Goal: Information Seeking & Learning: Learn about a topic

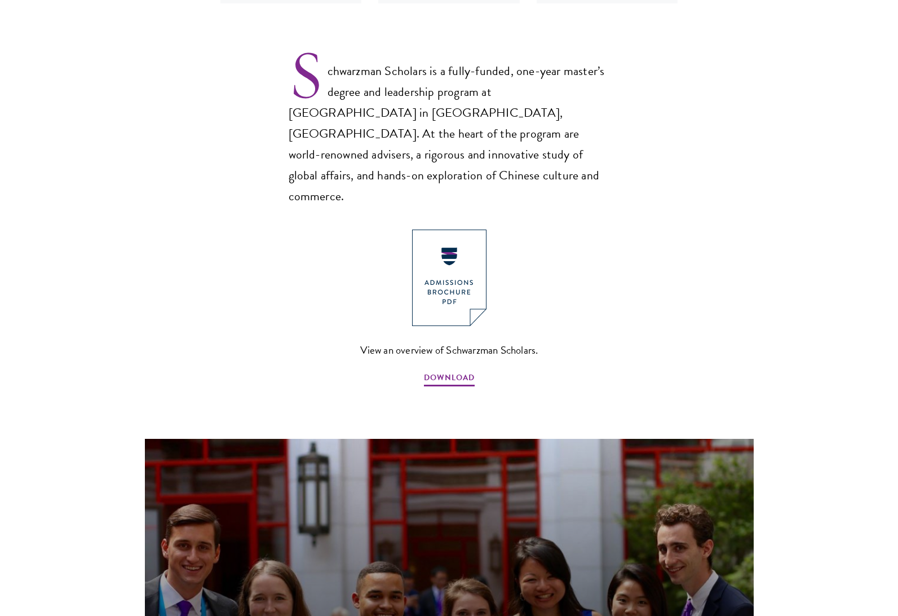
scroll to position [731, 0]
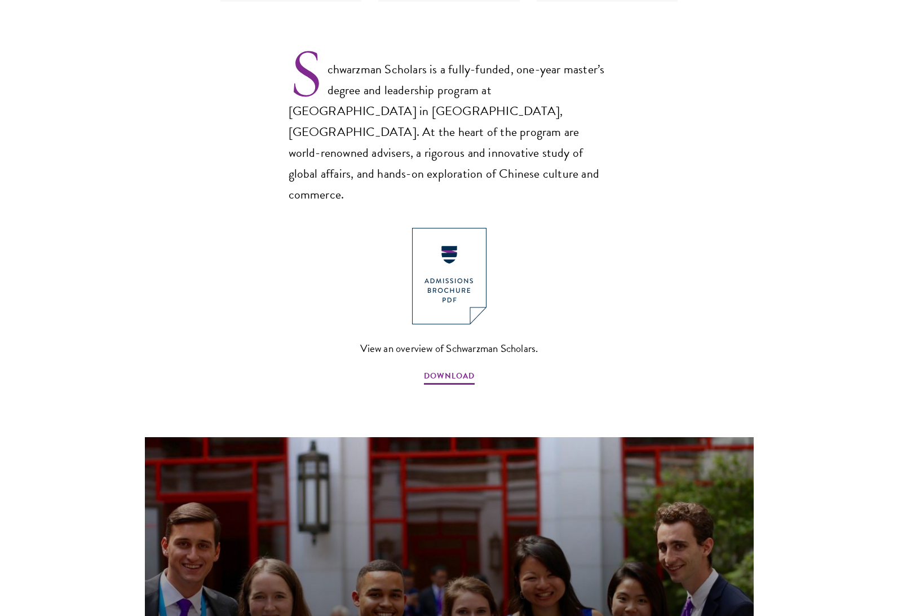
click at [431, 242] on img at bounding box center [449, 276] width 74 height 96
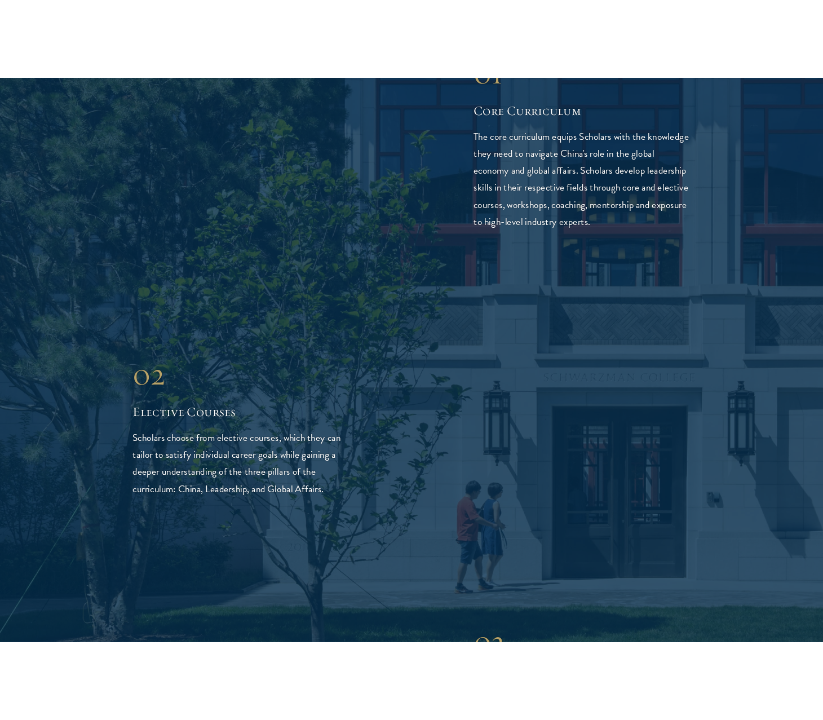
scroll to position [1819, 0]
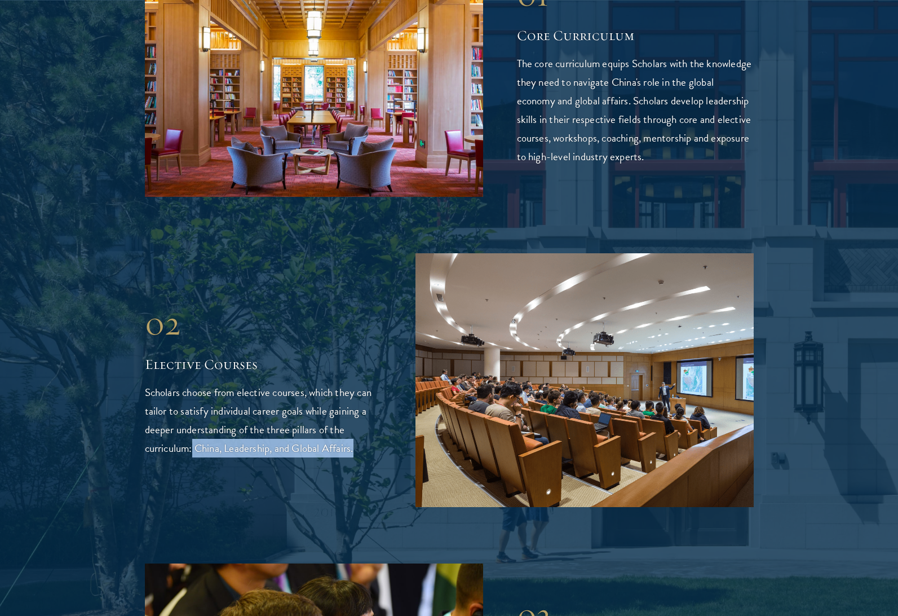
drag, startPoint x: 193, startPoint y: 399, endPoint x: 364, endPoint y: 403, distance: 171.4
click at [364, 403] on p "Scholars choose from elective courses, which they can tailor to satisfy individ…" at bounding box center [263, 420] width 237 height 74
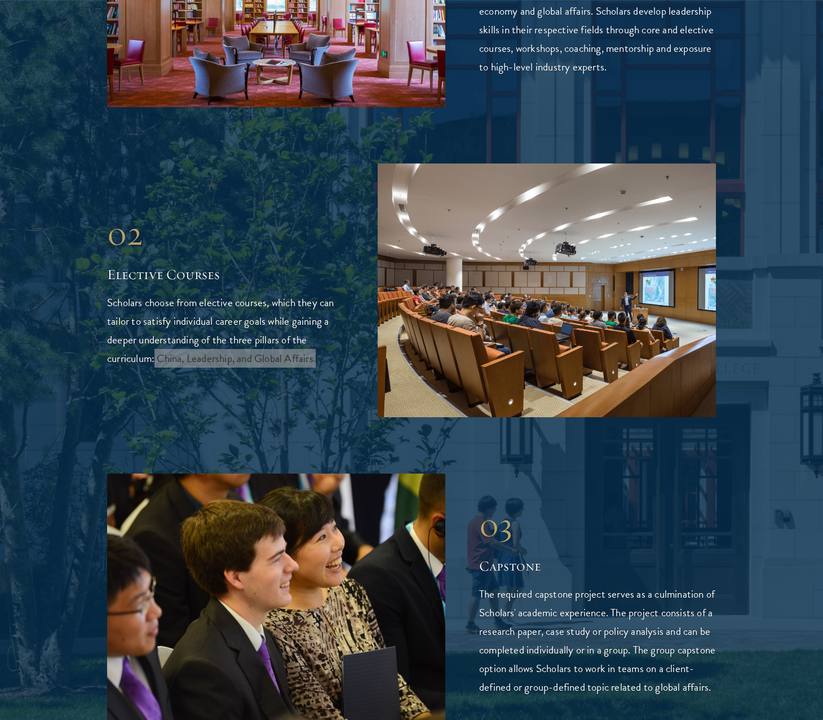
scroll to position [1910, 0]
click at [321, 316] on p "Scholars choose from elective courses, which they can tailor to satisfy individ…" at bounding box center [225, 330] width 237 height 74
copy p "China, Leadership, and Global Affairs."
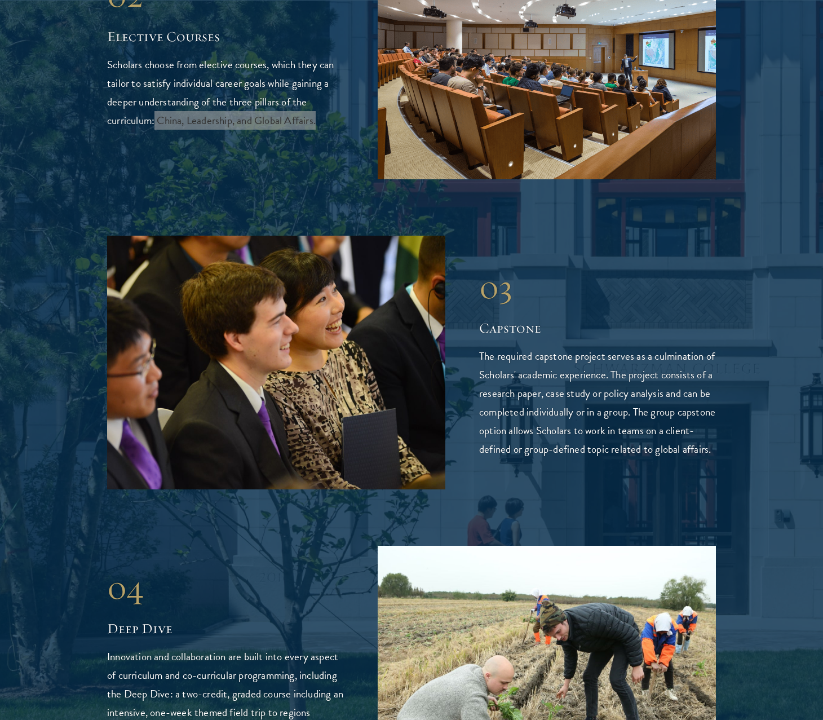
scroll to position [2148, 0]
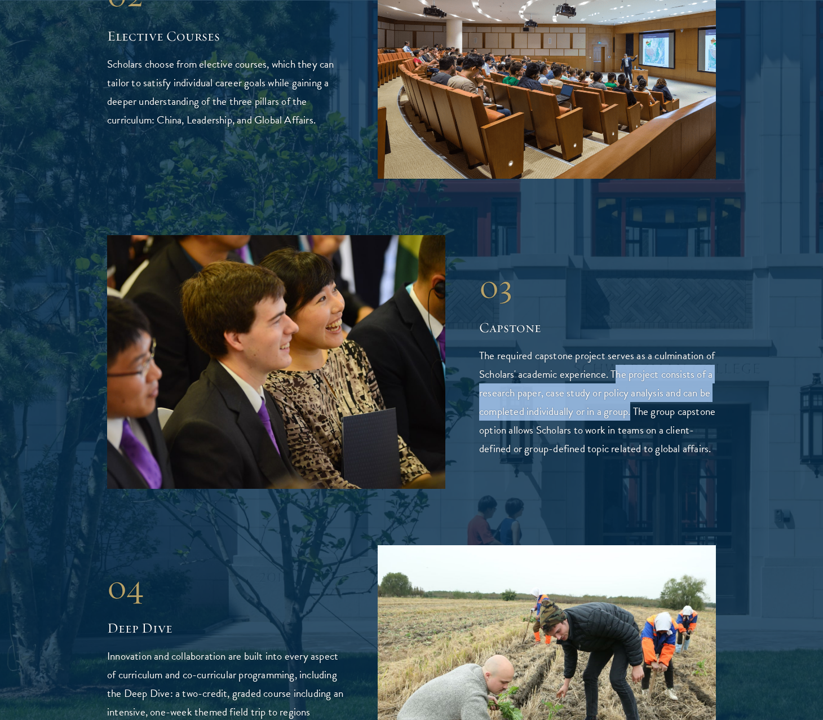
drag, startPoint x: 628, startPoint y: 316, endPoint x: 663, endPoint y: 353, distance: 51.4
click at [663, 353] on p "The required capstone project serves as a culmination of Scholars' academic exp…" at bounding box center [597, 402] width 237 height 112
copy p "he project consists of a research paper, case study or policy analysis and can …"
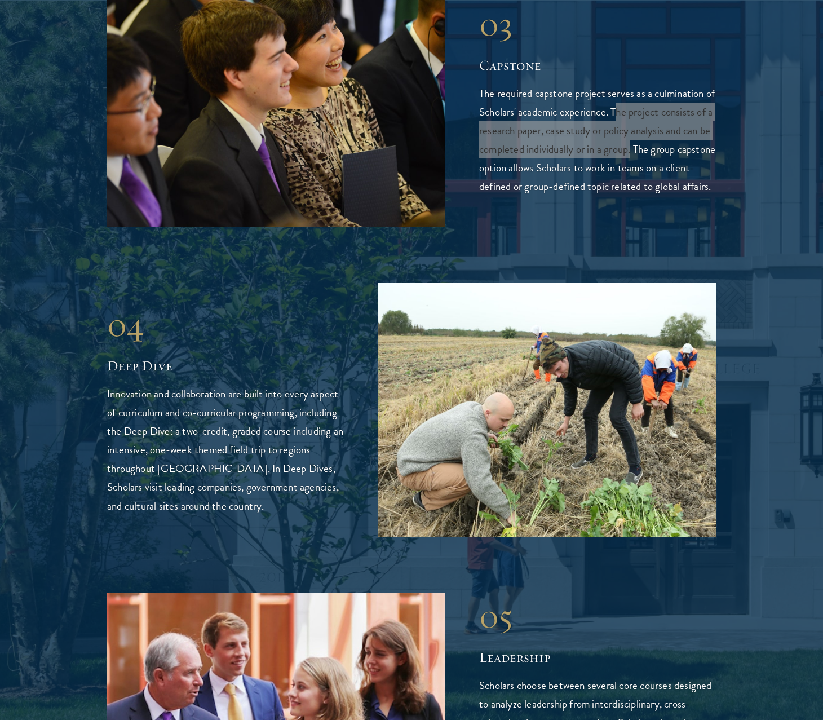
scroll to position [2414, 0]
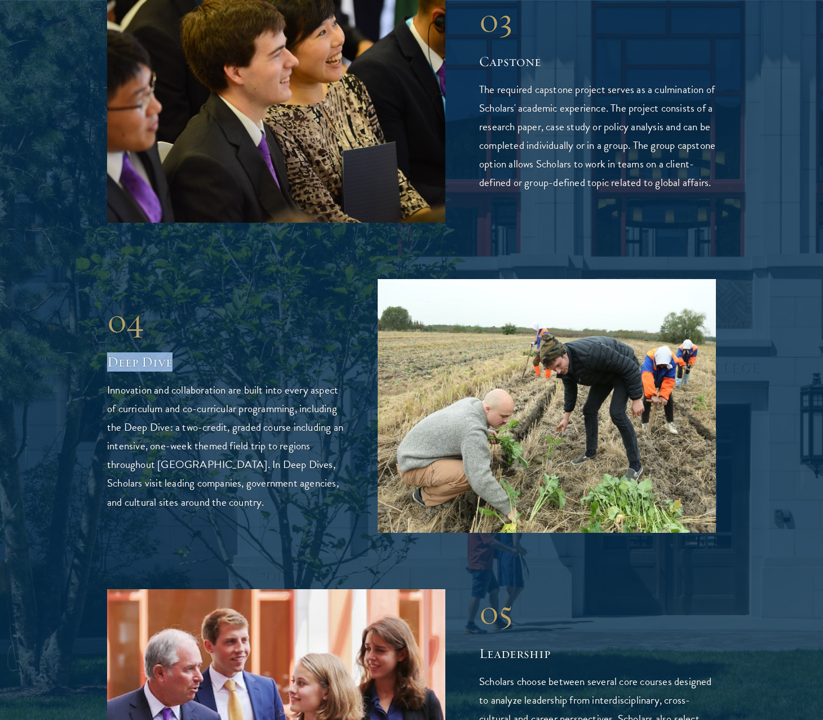
drag, startPoint x: 174, startPoint y: 317, endPoint x: 109, endPoint y: 315, distance: 64.9
click at [109, 352] on h2 "Deep Dive" at bounding box center [225, 361] width 237 height 19
copy h2 "Deep Dive"
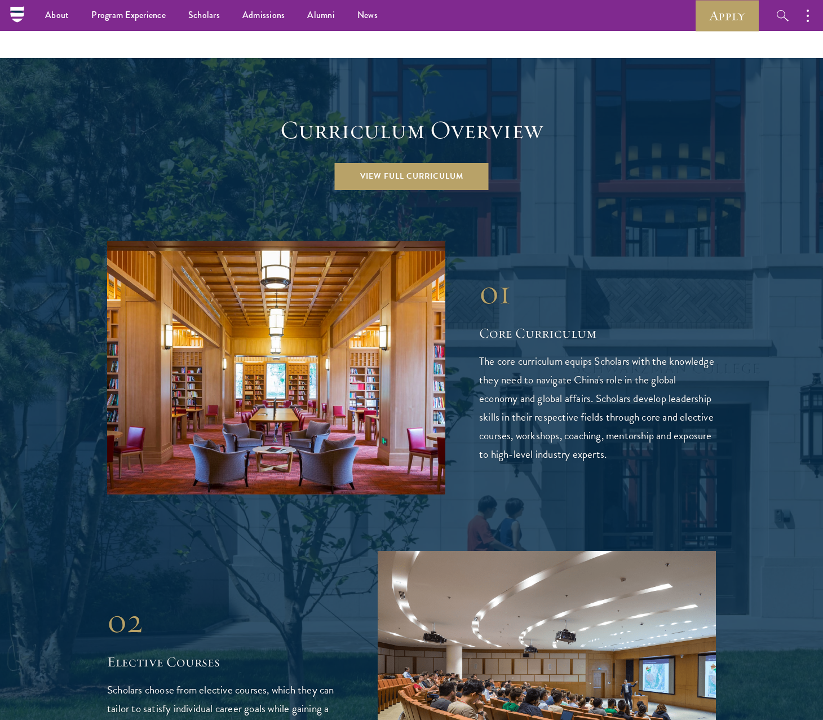
scroll to position [1520, 0]
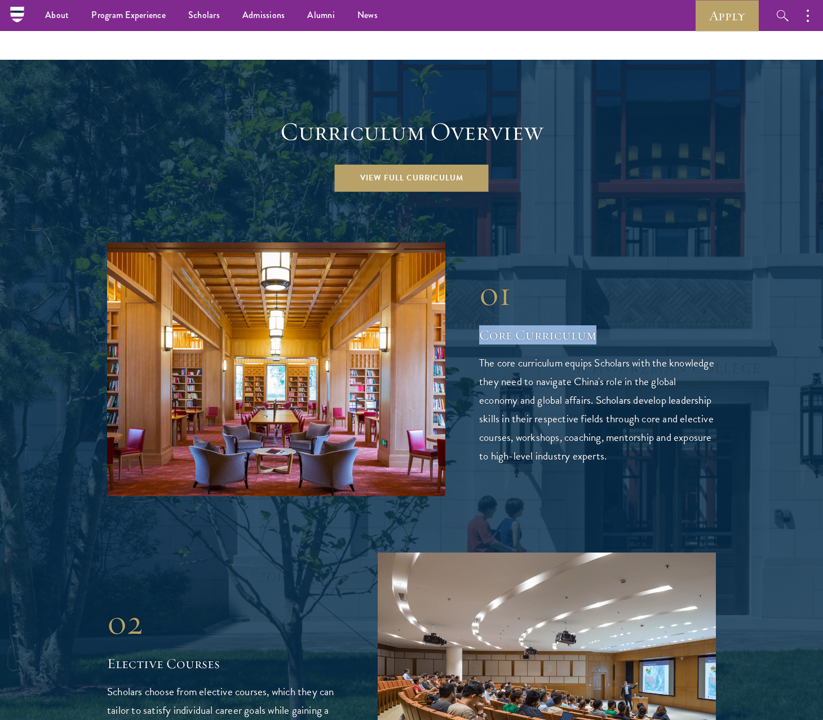
drag, startPoint x: 595, startPoint y: 288, endPoint x: 477, endPoint y: 291, distance: 118.4
click at [477, 291] on div "01 Core Curriculum 01 Core Curriculum The core curriculum equips Scholars with …" at bounding box center [411, 369] width 609 height 254
copy h2 "Core Curriculum"
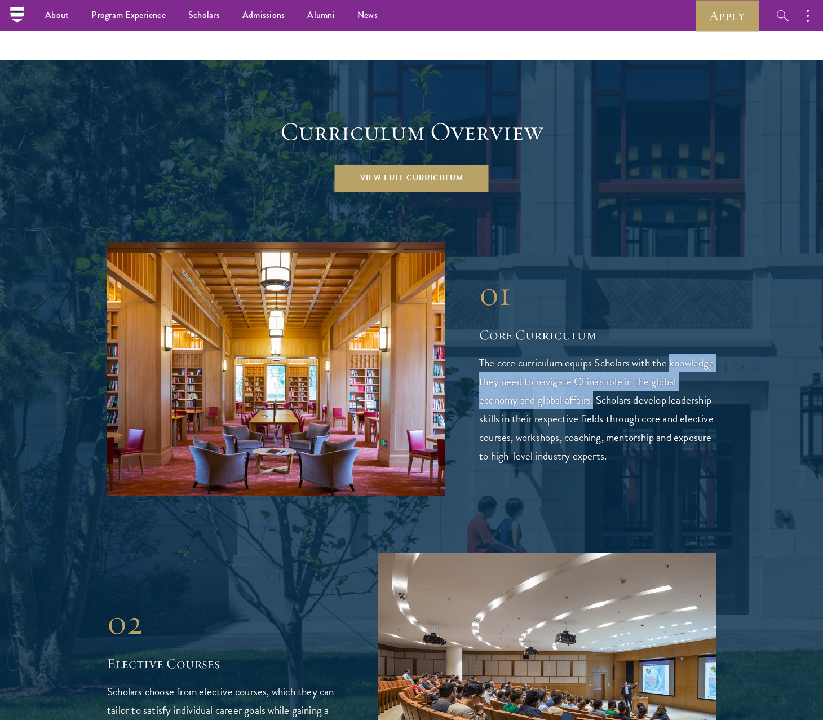
drag, startPoint x: 478, startPoint y: 336, endPoint x: 623, endPoint y: 347, distance: 145.3
click at [623, 347] on div "01 Core Curriculum 01 Core Curriculum The core curriculum equips Scholars with …" at bounding box center [411, 369] width 609 height 254
copy p "knowledge they need to navigate China's role in the global economy and global a…"
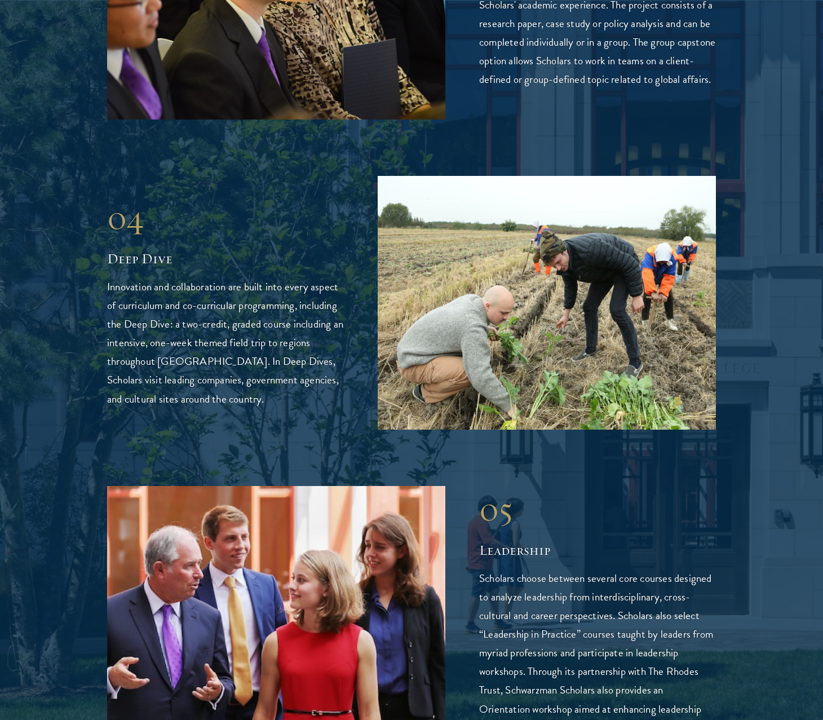
scroll to position [2517, 0]
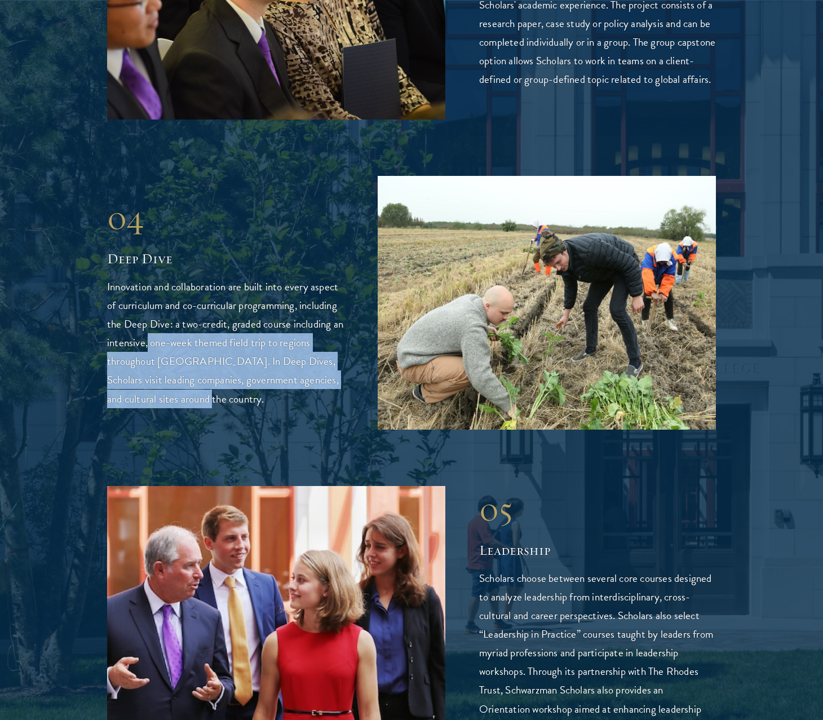
drag, startPoint x: 159, startPoint y: 296, endPoint x: 202, endPoint y: 351, distance: 69.4
click at [202, 351] on p "Innovation and collaboration are built into every aspect of curriculum and co-c…" at bounding box center [225, 342] width 237 height 130
copy p "one-week themed field trip to regions throughout China. In Deep Dives, Scholars…"
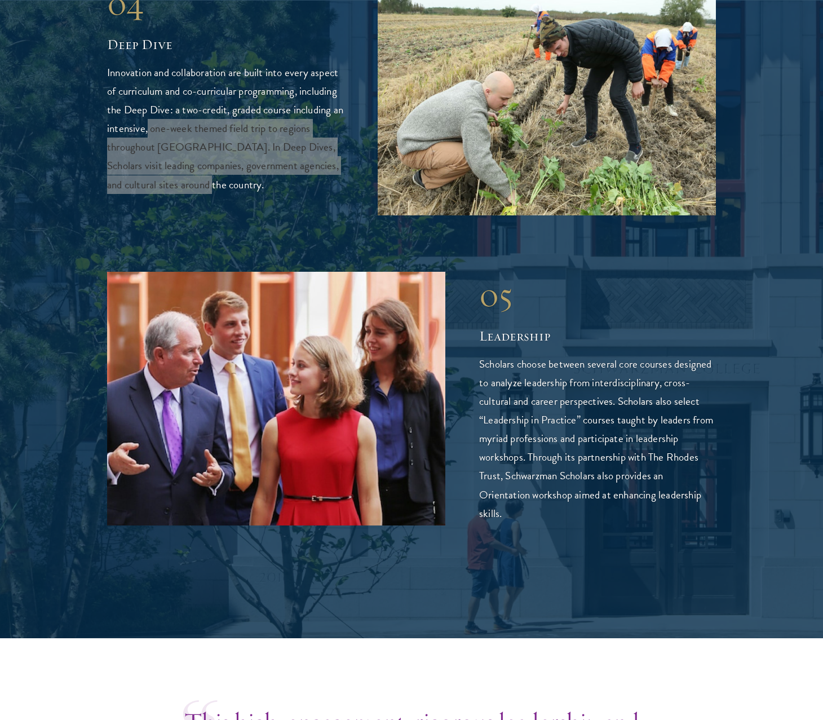
scroll to position [2732, 0]
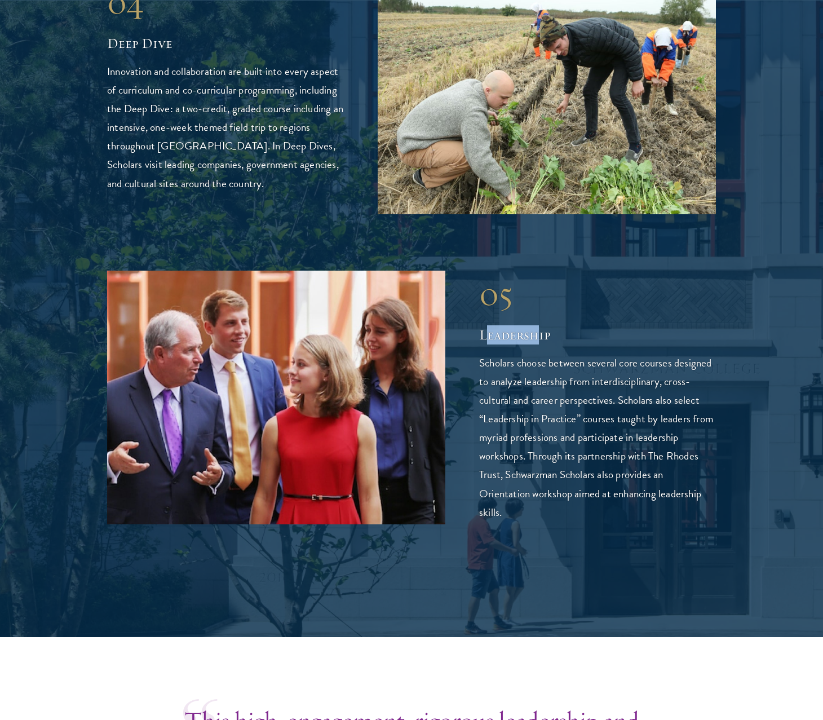
drag, startPoint x: 486, startPoint y: 289, endPoint x: 539, endPoint y: 289, distance: 53.0
click at [539, 325] on h2 "Leadership" at bounding box center [597, 334] width 237 height 19
click at [541, 325] on h2 "Leadership" at bounding box center [597, 334] width 237 height 19
drag, startPoint x: 543, startPoint y: 289, endPoint x: 555, endPoint y: 293, distance: 12.3
click at [545, 325] on h2 "Leadership" at bounding box center [597, 334] width 237 height 19
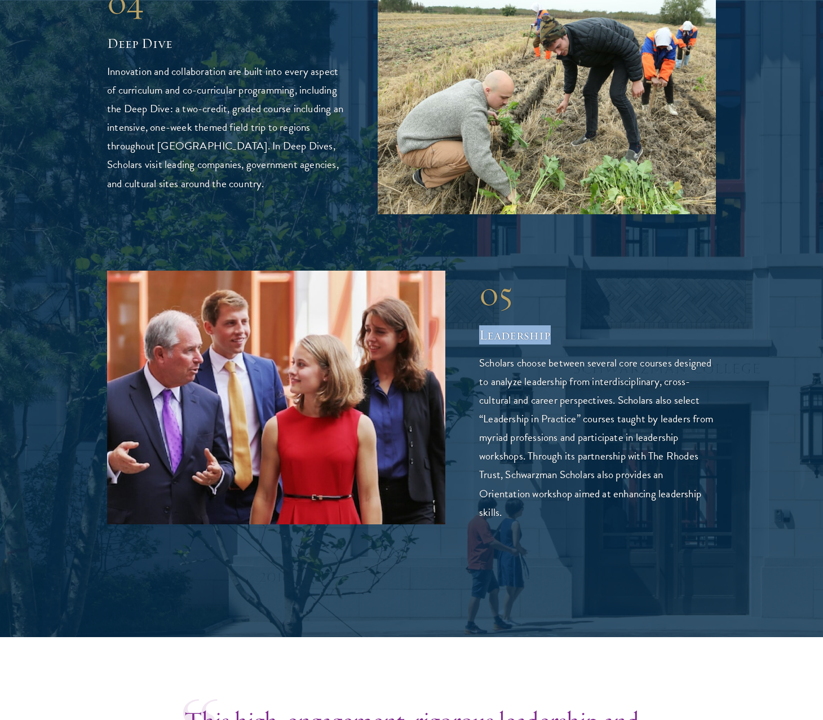
drag, startPoint x: 555, startPoint y: 290, endPoint x: 467, endPoint y: 288, distance: 88.0
click at [467, 288] on div "05 Leadership 05 Leadership Scholars choose between several core courses design…" at bounding box center [411, 398] width 609 height 254
copy h2 "Leadership"
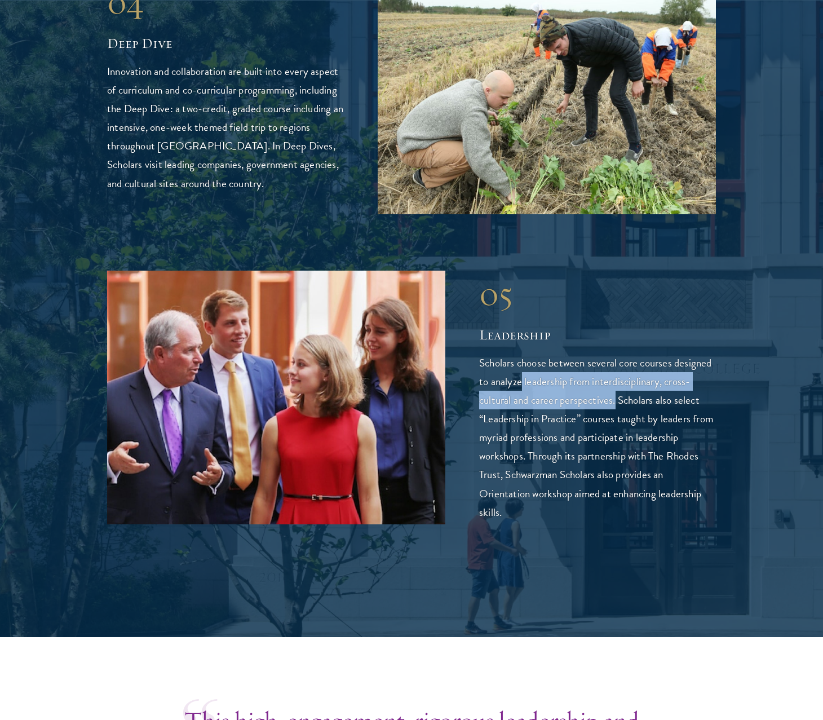
drag, startPoint x: 521, startPoint y: 335, endPoint x: 616, endPoint y: 352, distance: 96.8
click at [616, 353] on p "Scholars choose between several core courses designed to analyze leadership fro…" at bounding box center [597, 436] width 237 height 167
copy p "leadership from interdisciplinary, cross-cultural and career perspectives."
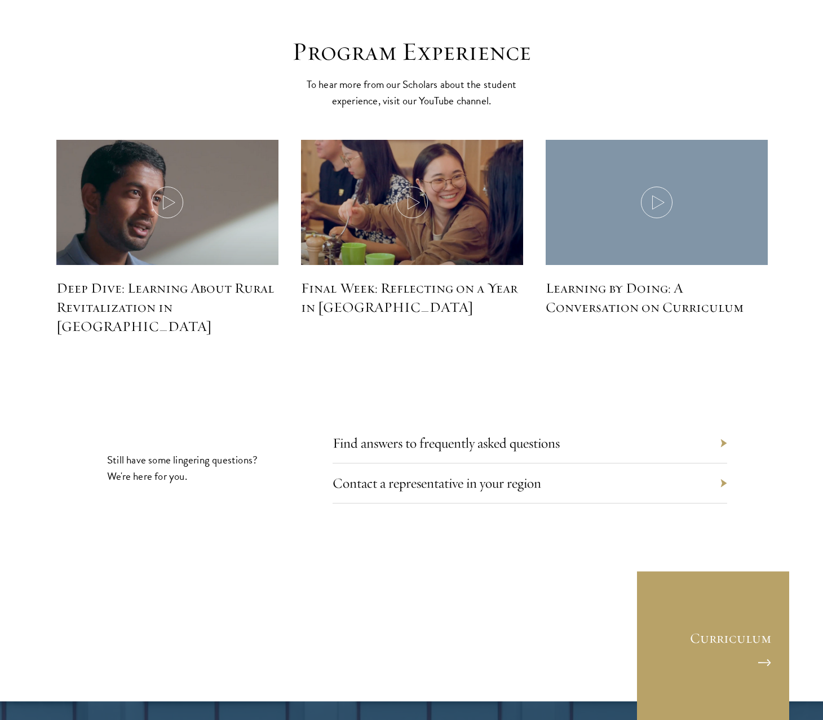
scroll to position [4951, 0]
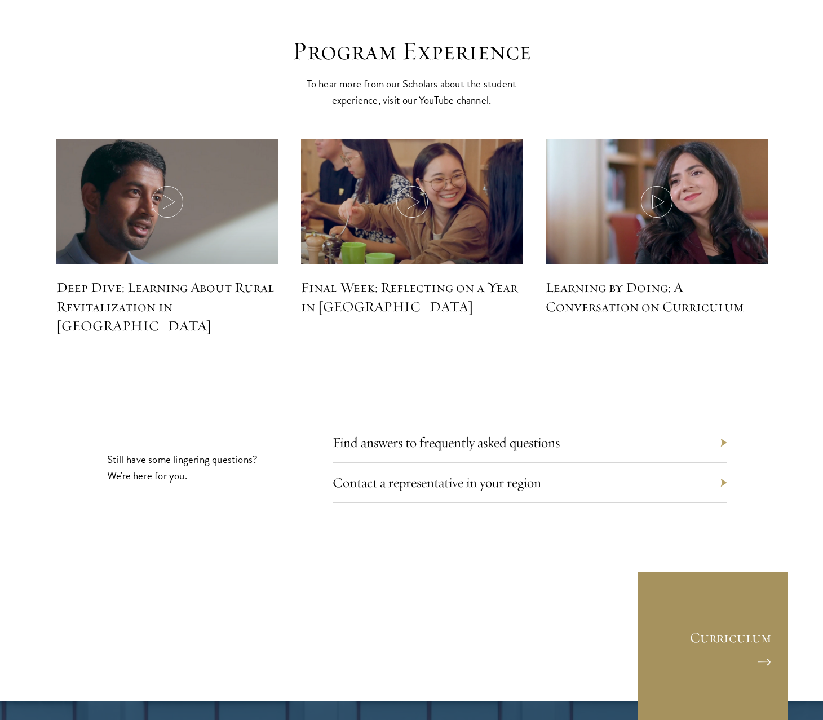
click at [765, 594] on link "Curriculum" at bounding box center [713, 646] width 152 height 152
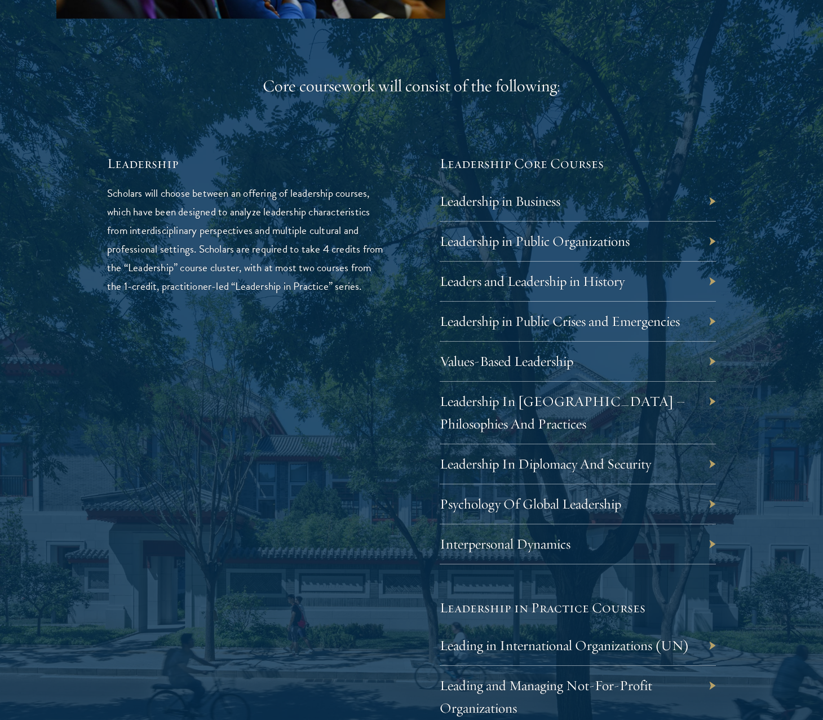
scroll to position [1767, 0]
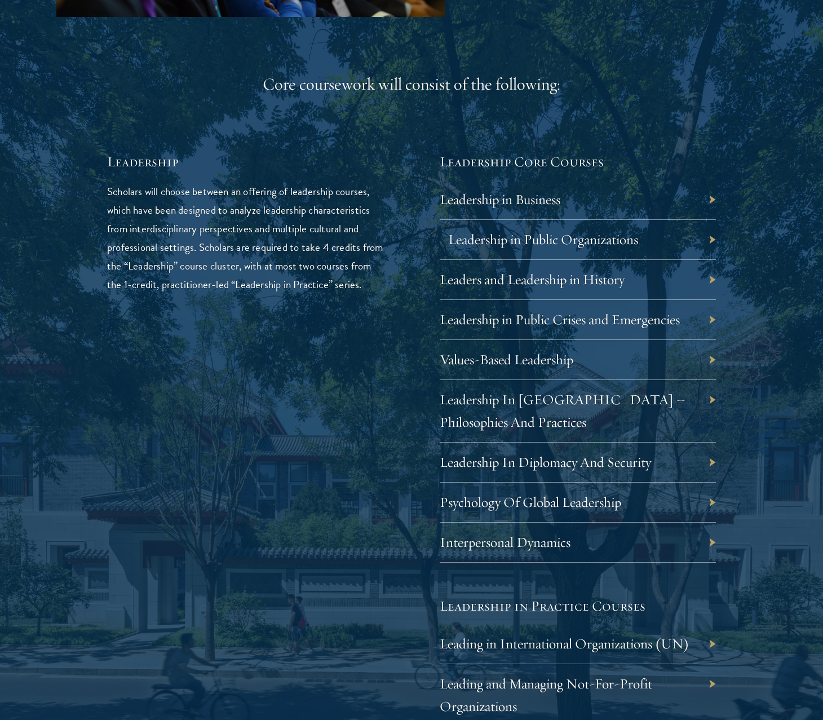
click at [619, 234] on link "Leadership in Public Organizations" at bounding box center [543, 239] width 190 height 17
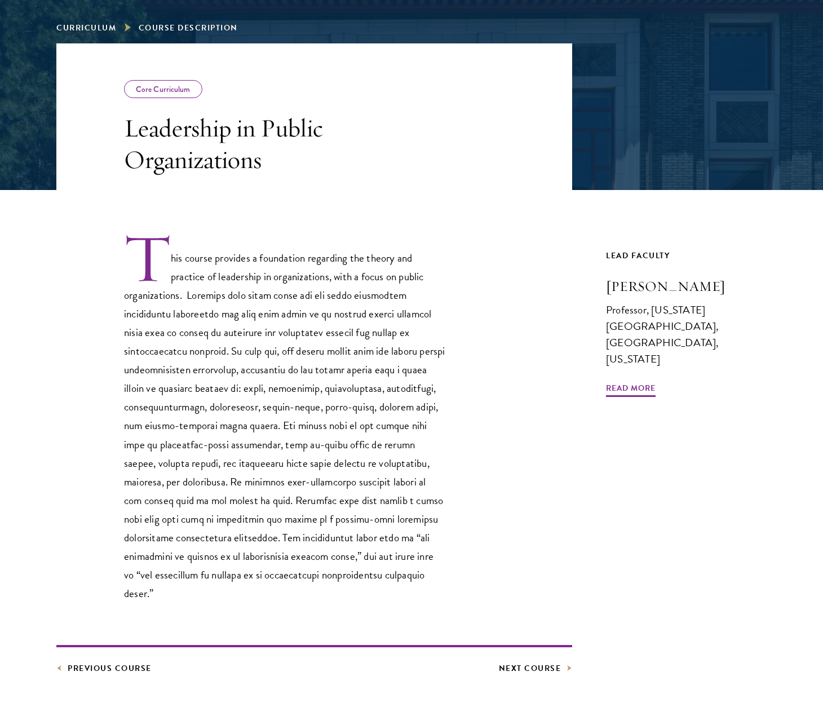
scroll to position [160, 0]
click at [309, 318] on p "This course provides a foundation regarding the theory and practice of leadersh…" at bounding box center [284, 417] width 321 height 370
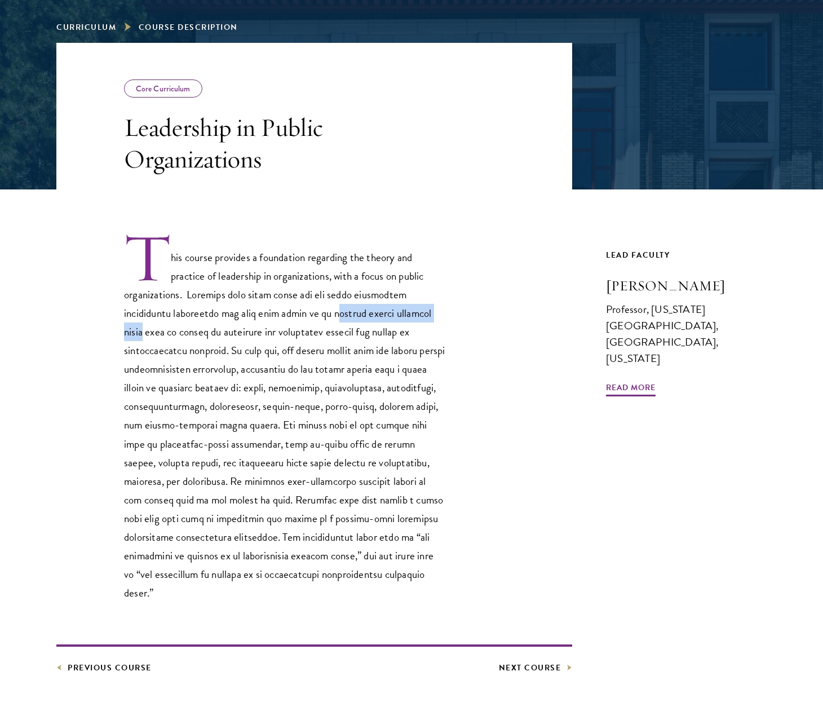
drag, startPoint x: 282, startPoint y: 315, endPoint x: 407, endPoint y: 309, distance: 124.7
click at [407, 309] on p "This course provides a foundation regarding the theory and practice of leadersh…" at bounding box center [284, 417] width 321 height 370
copy p "pplied action research model"
